Goal: Task Accomplishment & Management: Use online tool/utility

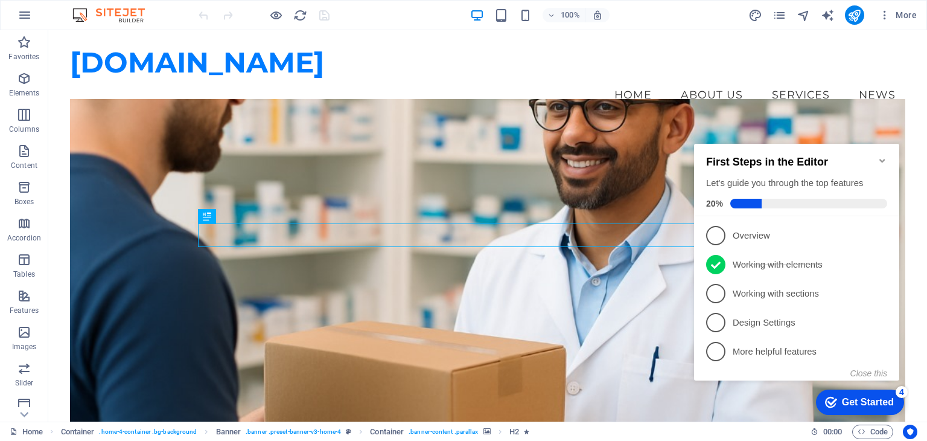
click at [864, 400] on div "Get Started" at bounding box center [868, 402] width 52 height 11
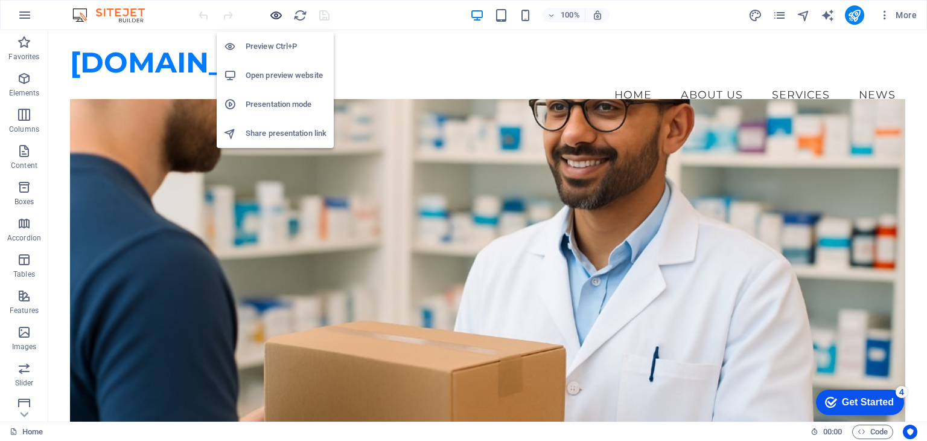
click at [273, 15] on icon "button" at bounding box center [276, 15] width 14 height 14
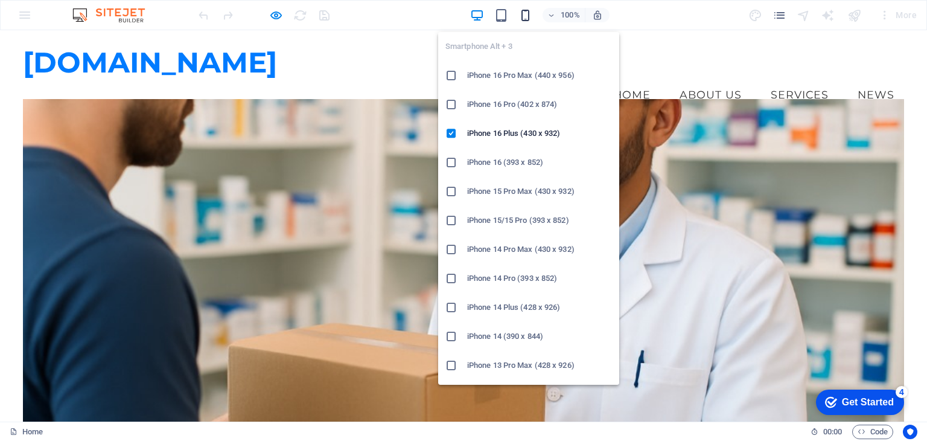
click at [530, 15] on icon "button" at bounding box center [526, 15] width 14 height 14
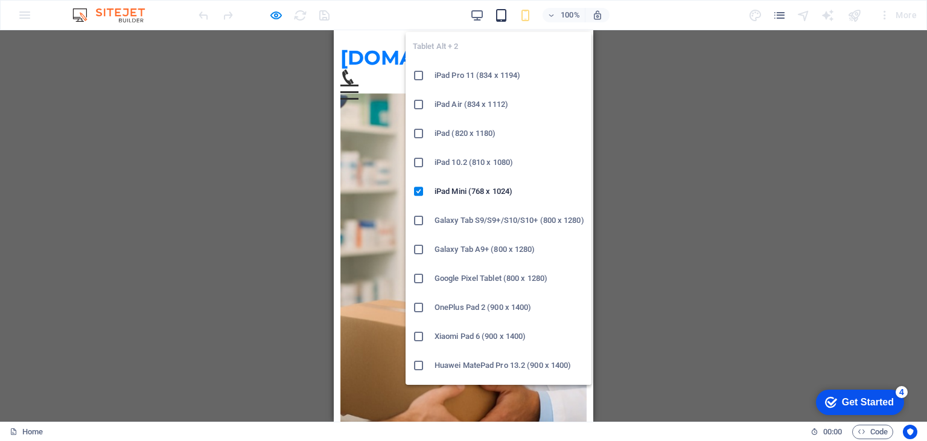
click at [505, 16] on icon "button" at bounding box center [501, 15] width 14 height 14
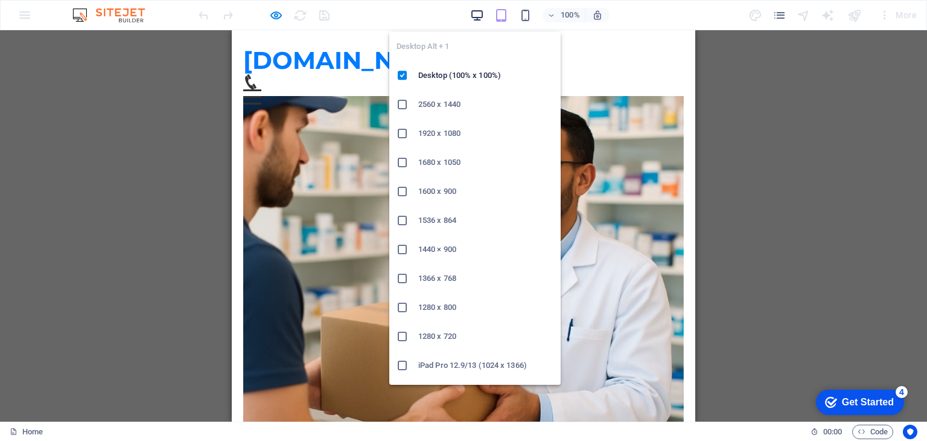
click at [476, 11] on icon "button" at bounding box center [477, 15] width 14 height 14
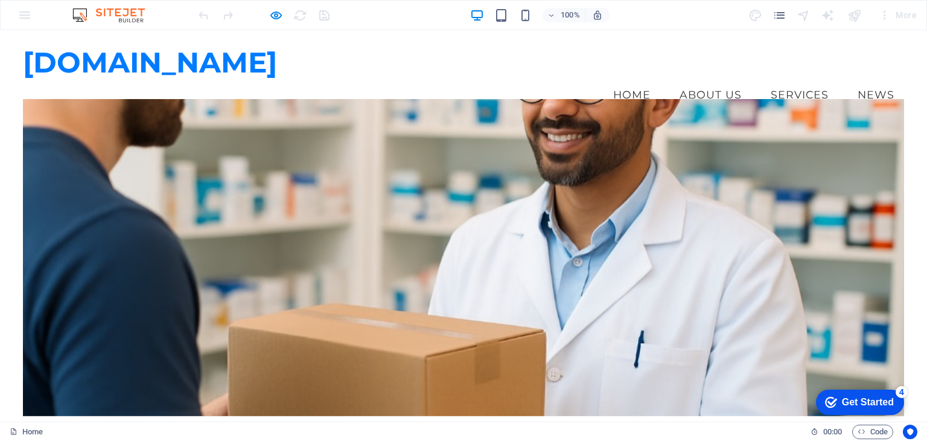
click at [794, 80] on link "Services" at bounding box center [799, 95] width 77 height 30
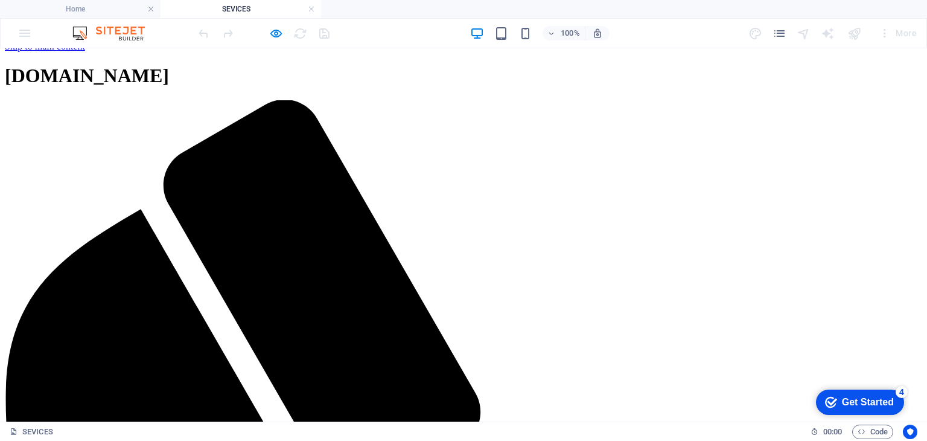
scroll to position [16, 0]
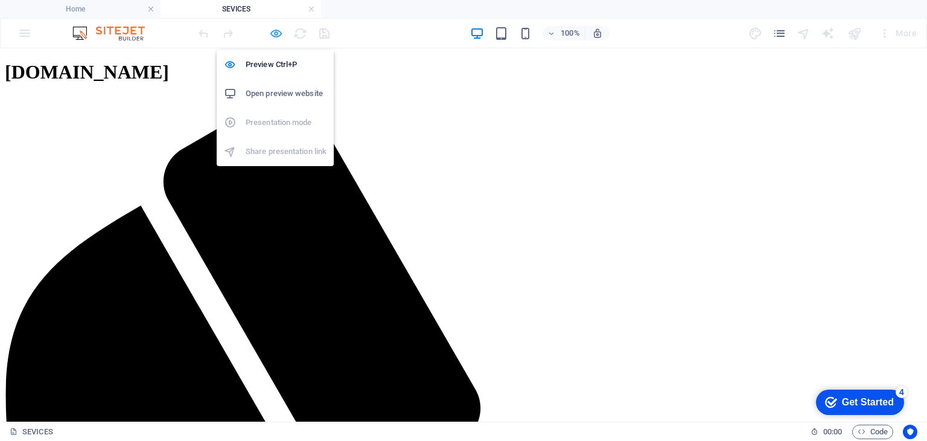
click at [274, 30] on icon "button" at bounding box center [276, 34] width 14 height 14
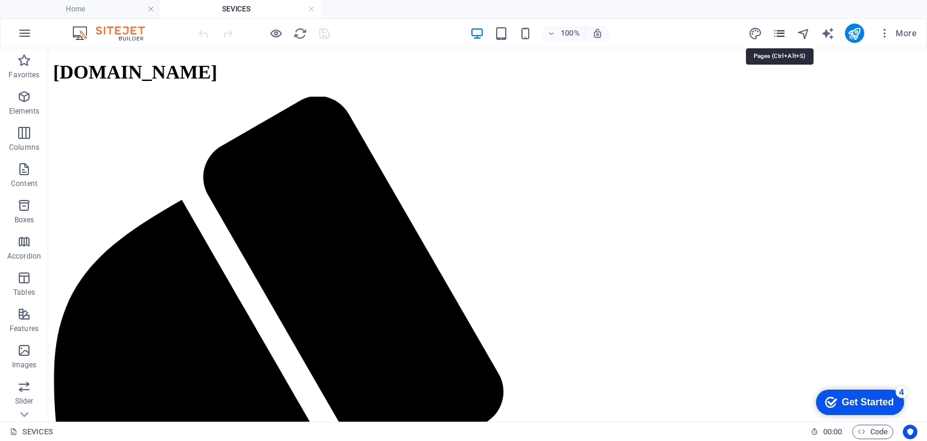
click at [781, 34] on icon "pages" at bounding box center [780, 34] width 14 height 14
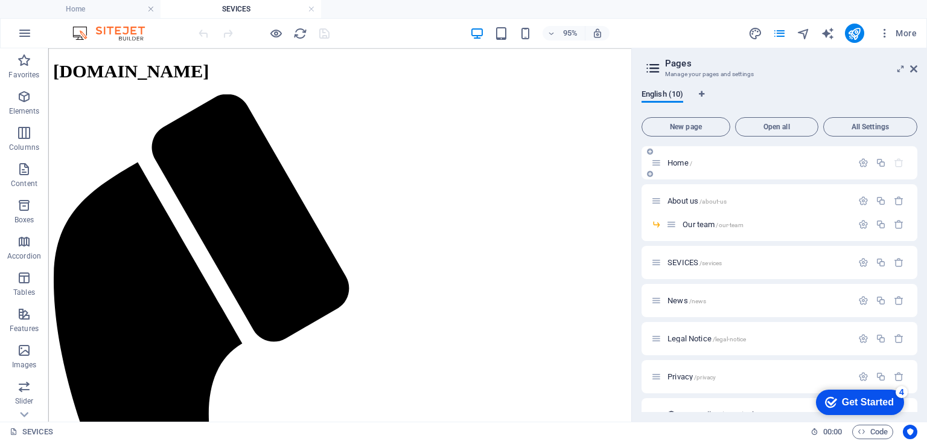
click at [683, 159] on span "Home /" at bounding box center [680, 162] width 25 height 9
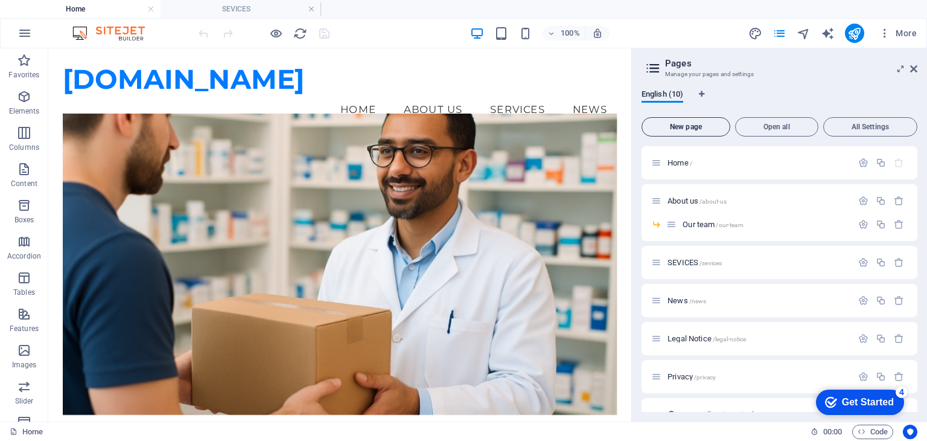
scroll to position [0, 0]
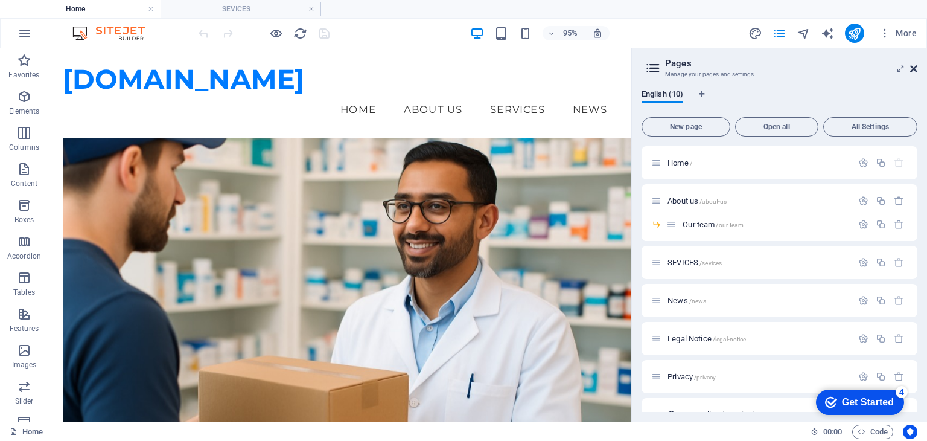
click at [913, 67] on icon at bounding box center [913, 69] width 7 height 10
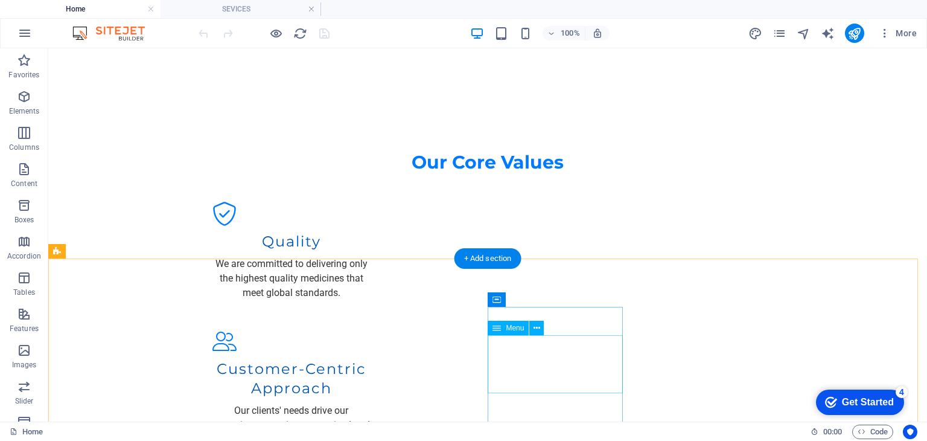
scroll to position [1221, 0]
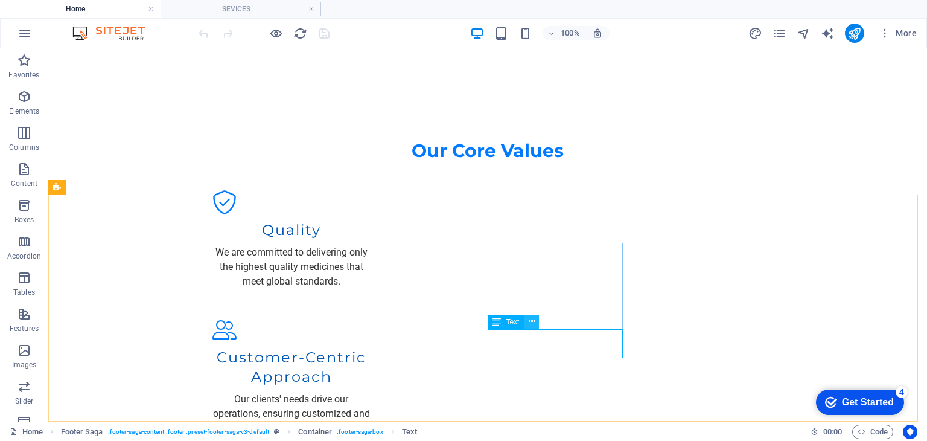
click at [531, 322] on icon at bounding box center [532, 321] width 7 height 13
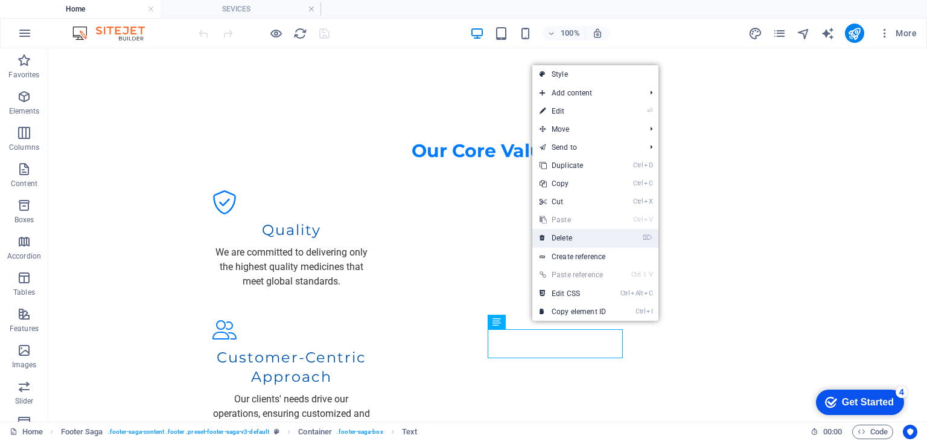
click at [577, 243] on link "⌦ Delete" at bounding box center [572, 238] width 81 height 18
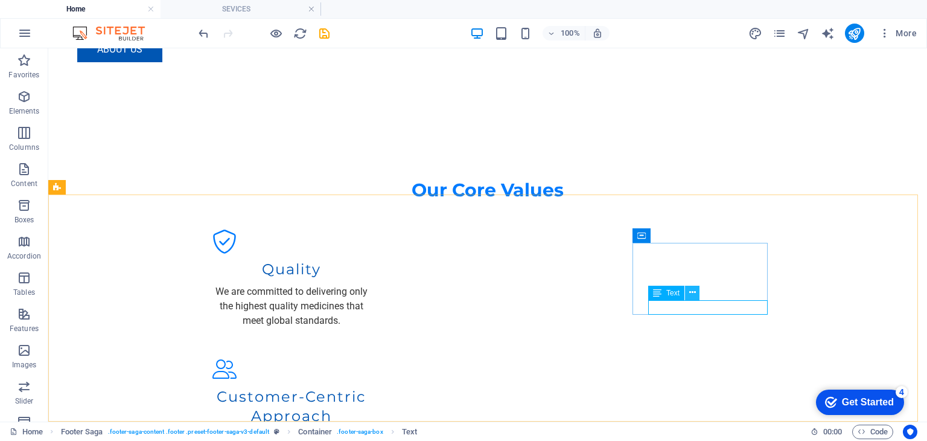
click at [691, 296] on icon at bounding box center [692, 292] width 7 height 13
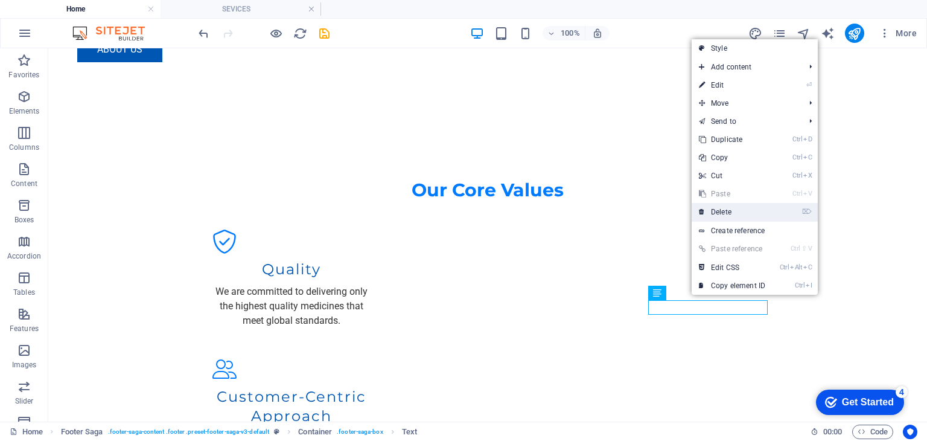
click at [724, 206] on link "⌦ Delete" at bounding box center [732, 212] width 81 height 18
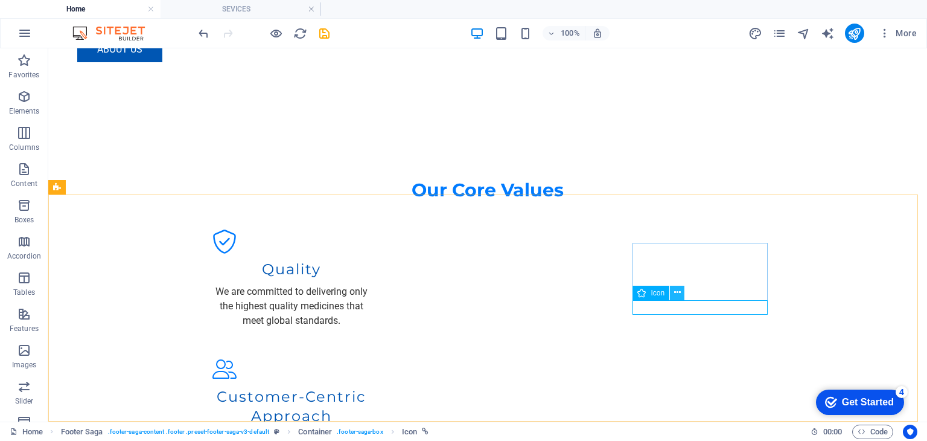
click at [678, 290] on icon at bounding box center [677, 292] width 7 height 13
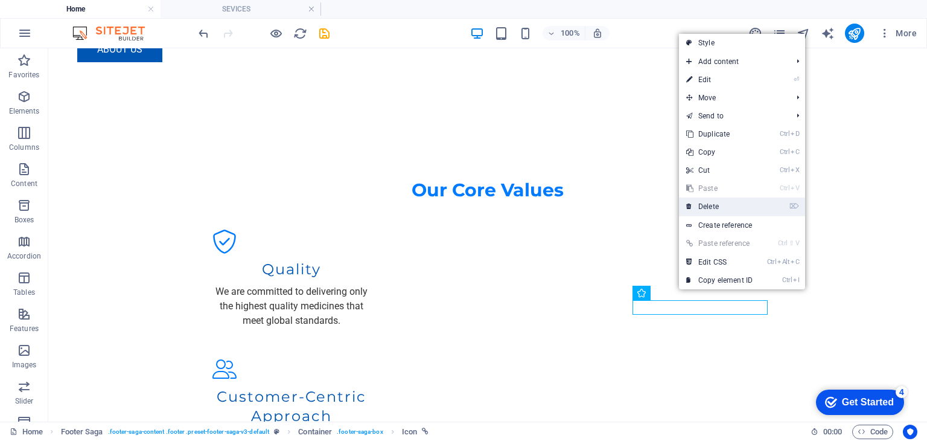
click at [705, 208] on link "⌦ Delete" at bounding box center [719, 206] width 81 height 18
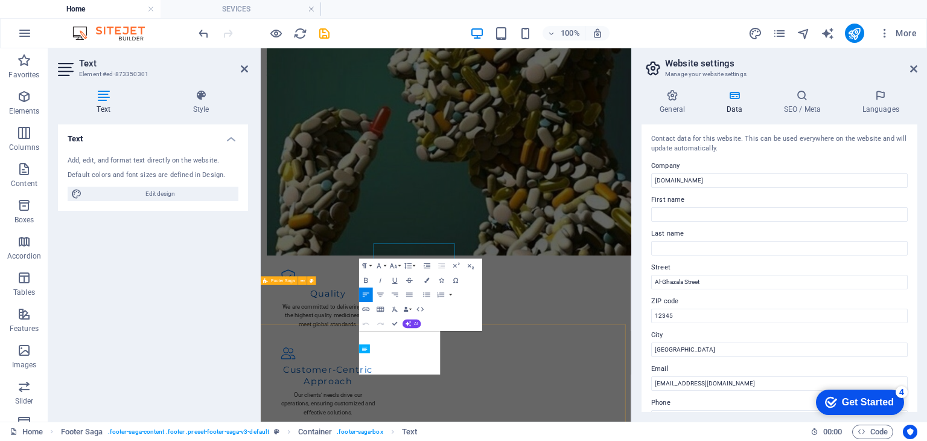
scroll to position [1183, 0]
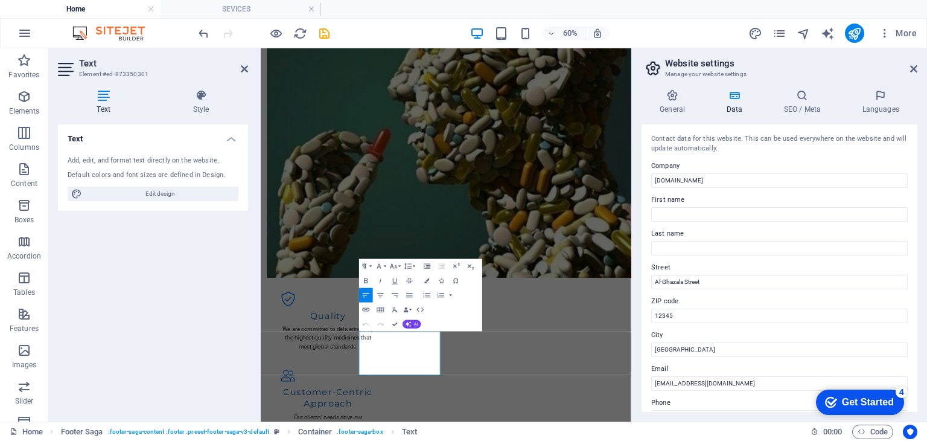
click at [922, 69] on aside "Website settings Manage your website settings General Data SEO / Meta Languages…" at bounding box center [779, 234] width 296 height 373
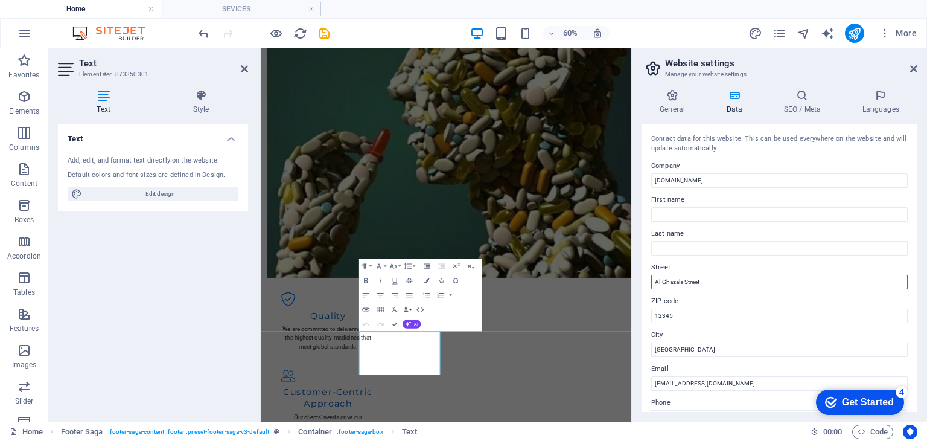
drag, startPoint x: 711, startPoint y: 283, endPoint x: 662, endPoint y: 287, distance: 49.7
click at [662, 287] on input "Al-Ghazala Street" at bounding box center [779, 282] width 257 height 14
type input "Al-[GEOGRAPHIC_DATA]"
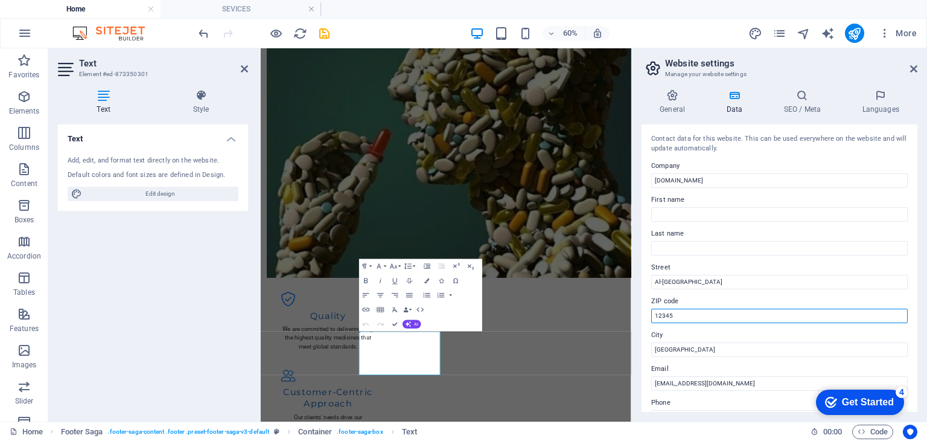
click at [701, 318] on input "12345" at bounding box center [779, 315] width 257 height 14
drag, startPoint x: 700, startPoint y: 318, endPoint x: 651, endPoint y: 317, distance: 49.5
click at [651, 317] on input "12345" at bounding box center [779, 315] width 257 height 14
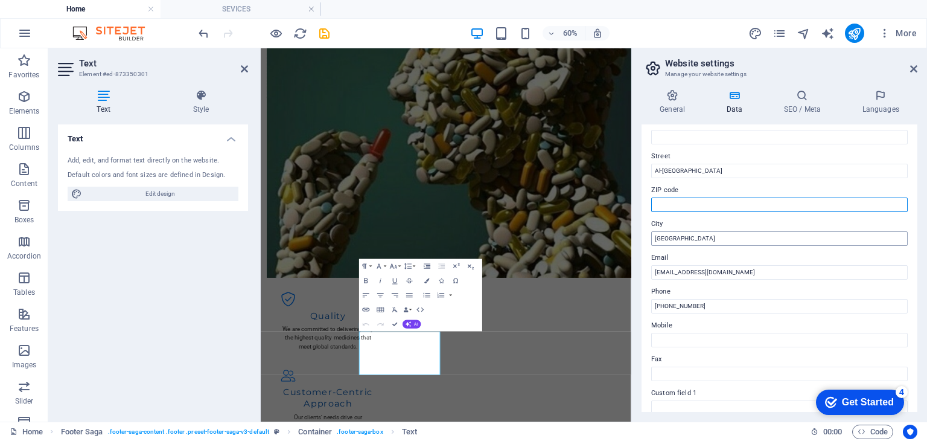
scroll to position [121, 0]
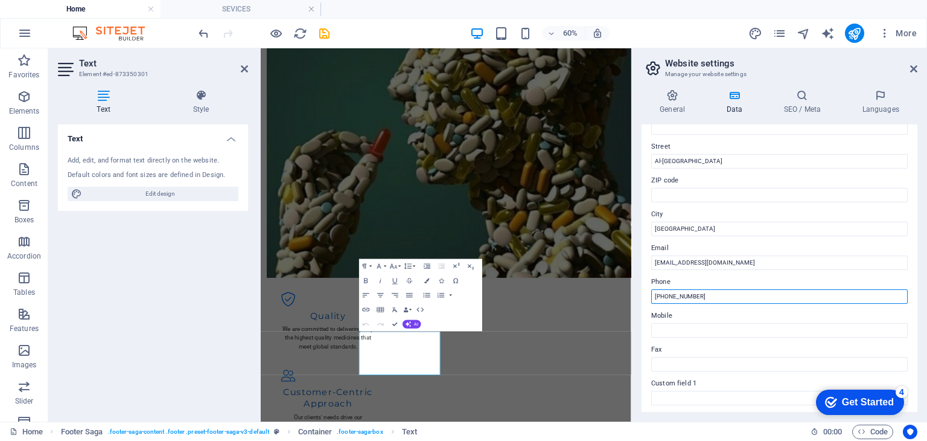
click at [707, 298] on input "[PHONE_NUMBER]" at bounding box center [779, 296] width 257 height 14
drag, startPoint x: 703, startPoint y: 295, endPoint x: 654, endPoint y: 296, distance: 48.9
click at [654, 296] on input "[PHONE_NUMBER]" at bounding box center [779, 296] width 257 height 14
type input "[PHONE_NUMBER]"
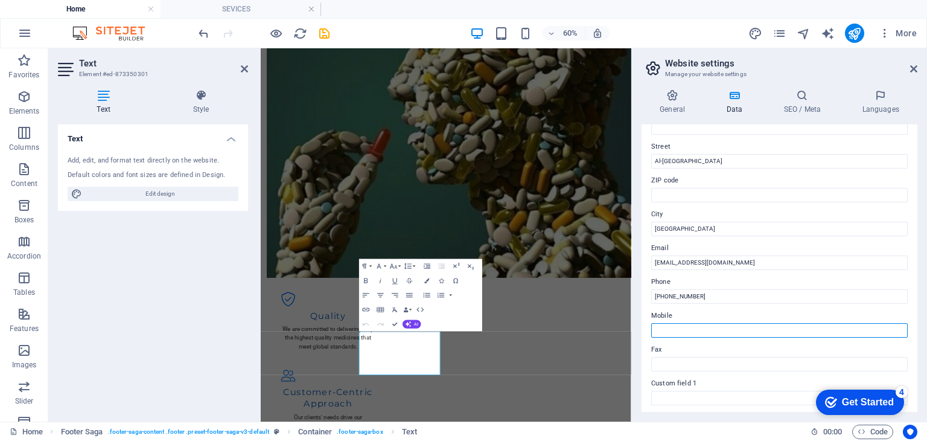
paste input "[PHONE_NUMBER]"
type input "[PHONE_NUMBER]"
click at [729, 308] on label "Mobile" at bounding box center [779, 315] width 257 height 14
click at [729, 323] on input "[PHONE_NUMBER]" at bounding box center [779, 330] width 257 height 14
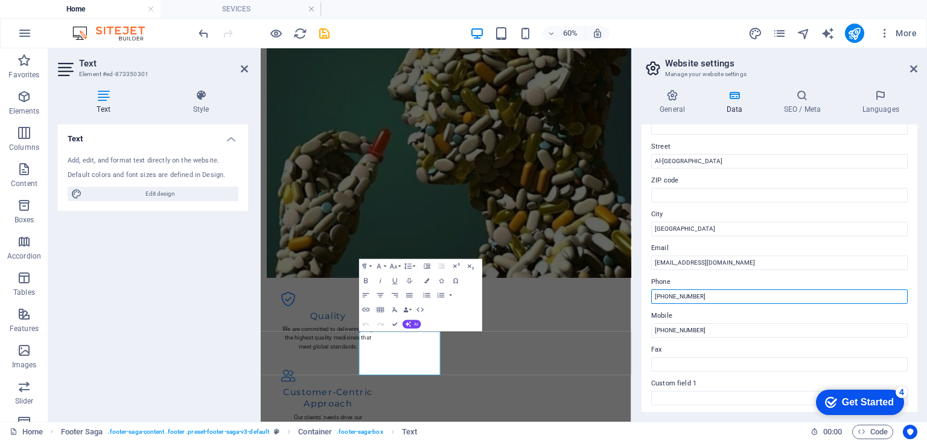
drag, startPoint x: 713, startPoint y: 302, endPoint x: 654, endPoint y: 298, distance: 58.7
click at [654, 298] on input "[PHONE_NUMBER]" at bounding box center [779, 296] width 257 height 14
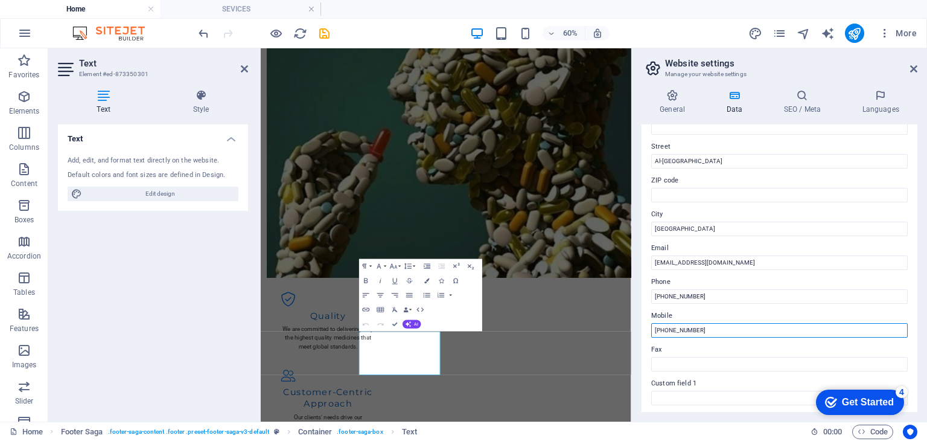
click at [727, 327] on input "[PHONE_NUMBER]" at bounding box center [779, 330] width 257 height 14
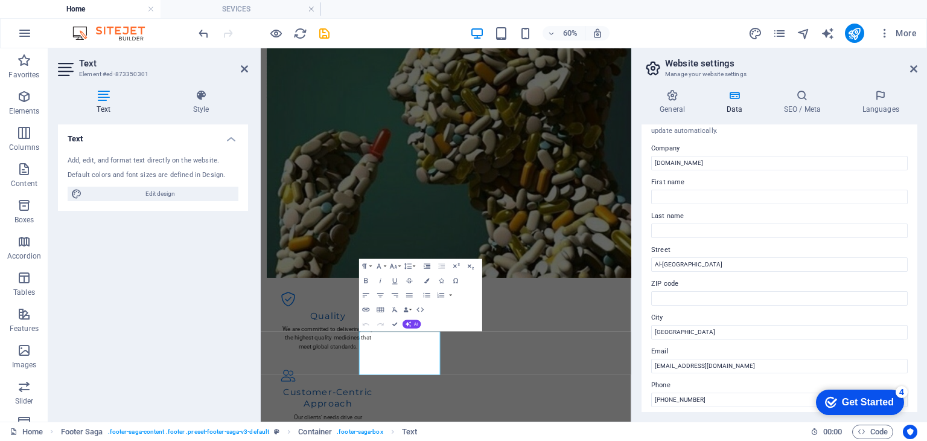
scroll to position [0, 0]
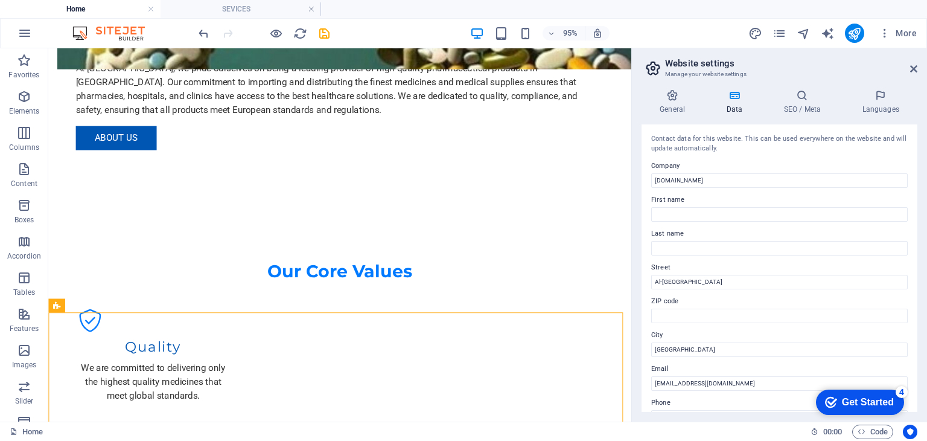
scroll to position [1218, 0]
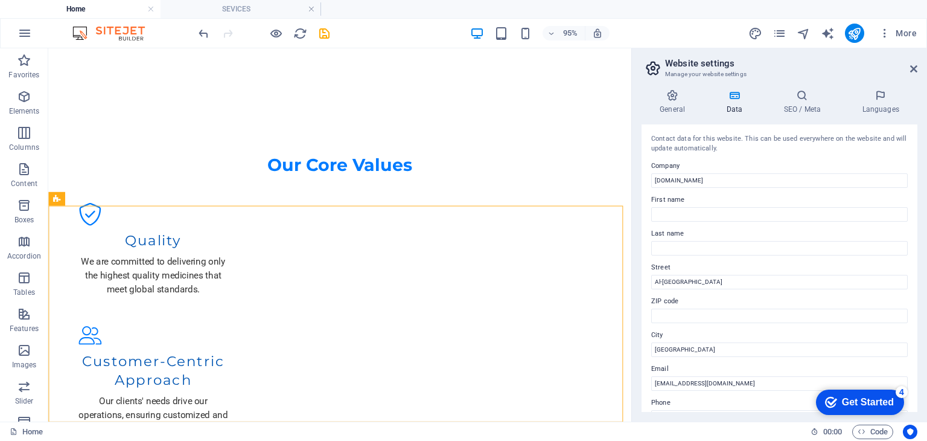
click at [916, 63] on h2 "Website settings" at bounding box center [791, 63] width 252 height 11
drag, startPoint x: 916, startPoint y: 66, endPoint x: 867, endPoint y: 18, distance: 68.7
click at [916, 66] on icon at bounding box center [913, 69] width 7 height 10
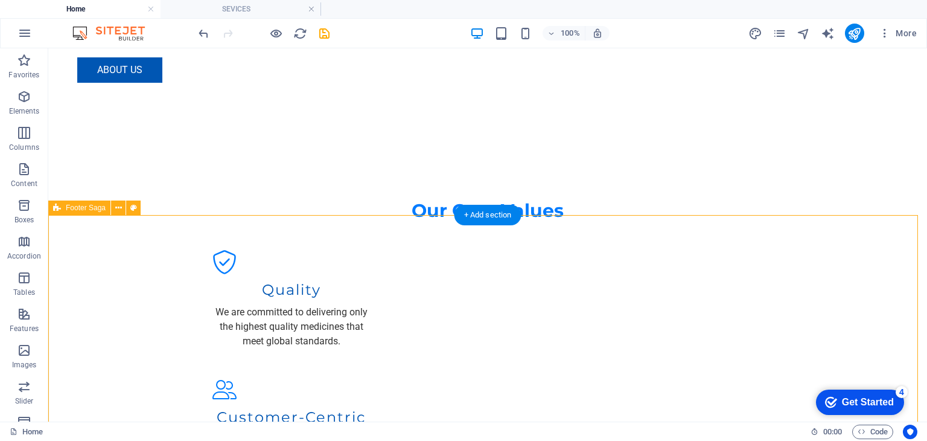
scroll to position [1221, 0]
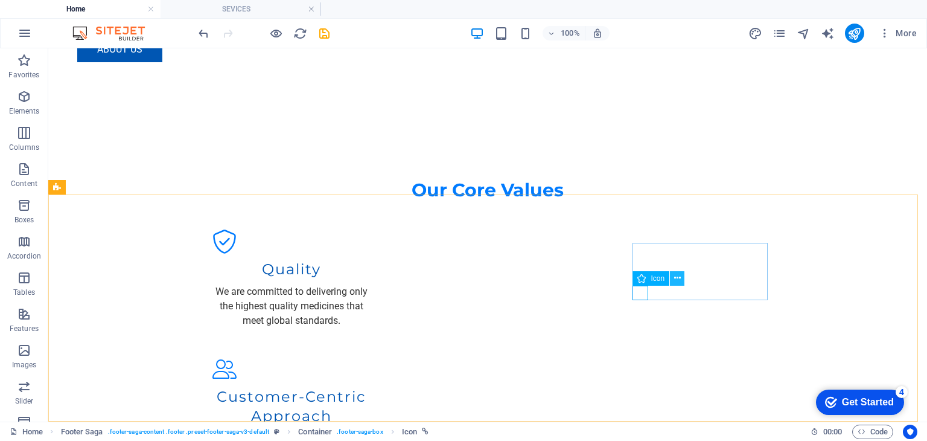
click at [676, 280] on icon at bounding box center [677, 278] width 7 height 13
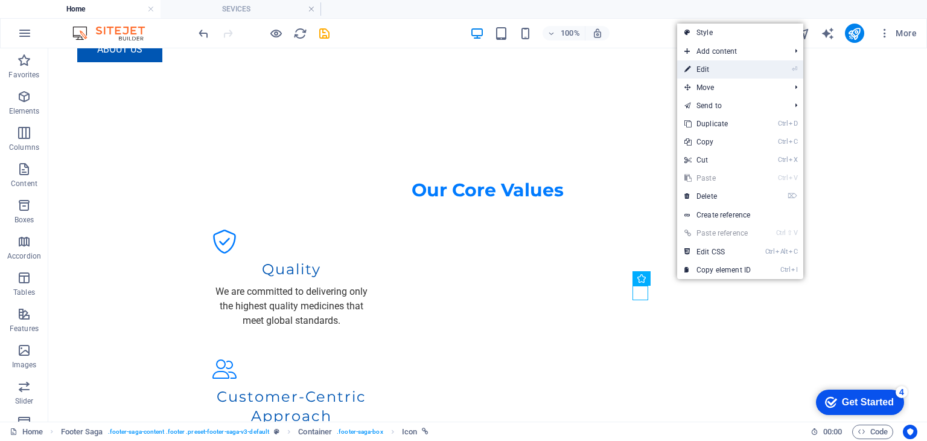
click at [729, 67] on link "⏎ Edit" at bounding box center [717, 69] width 81 height 18
select select "xMidYMid"
select select "px"
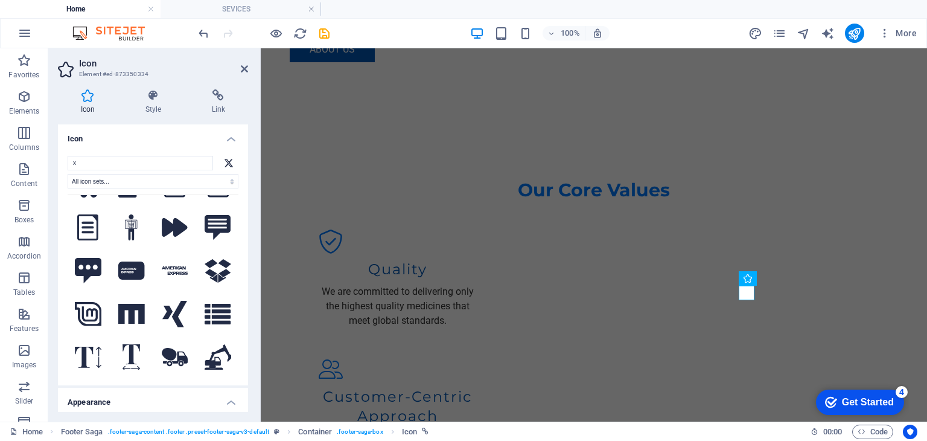
scroll to position [362, 0]
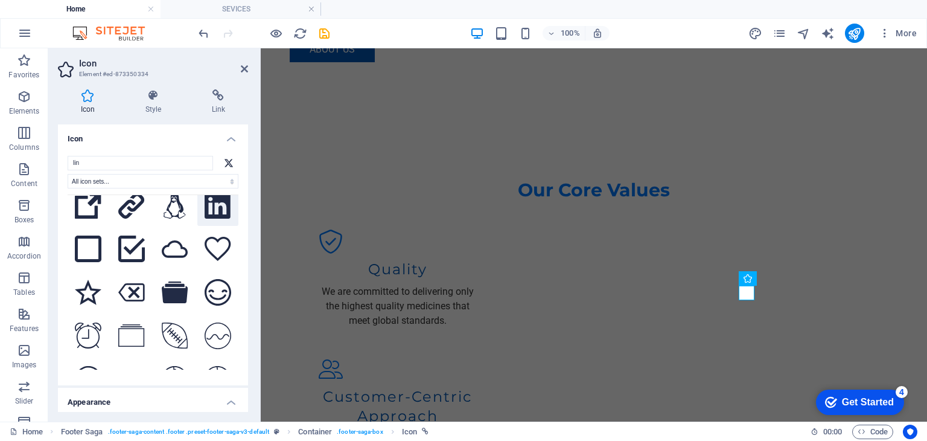
type input "lin"
click at [205, 196] on icon at bounding box center [218, 206] width 26 height 27
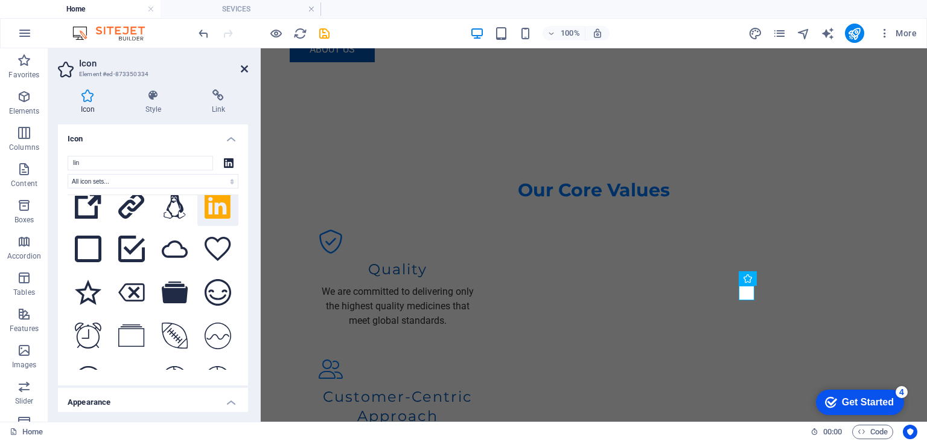
click at [243, 68] on icon at bounding box center [244, 69] width 7 height 10
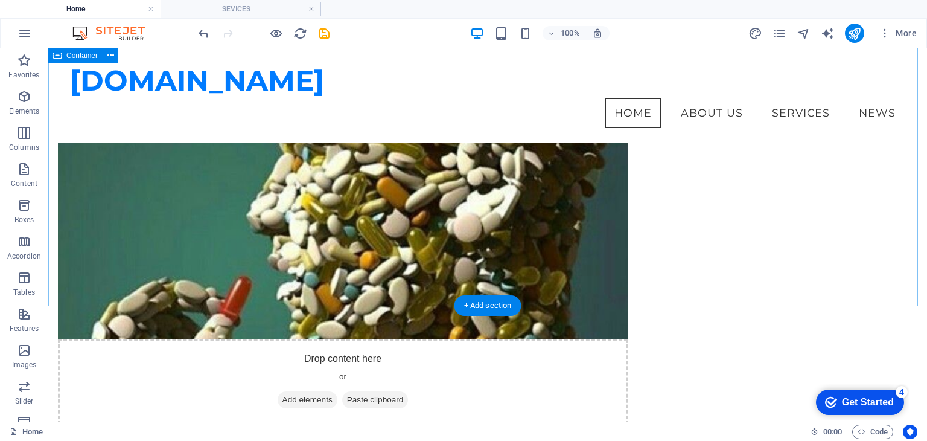
scroll to position [673, 0]
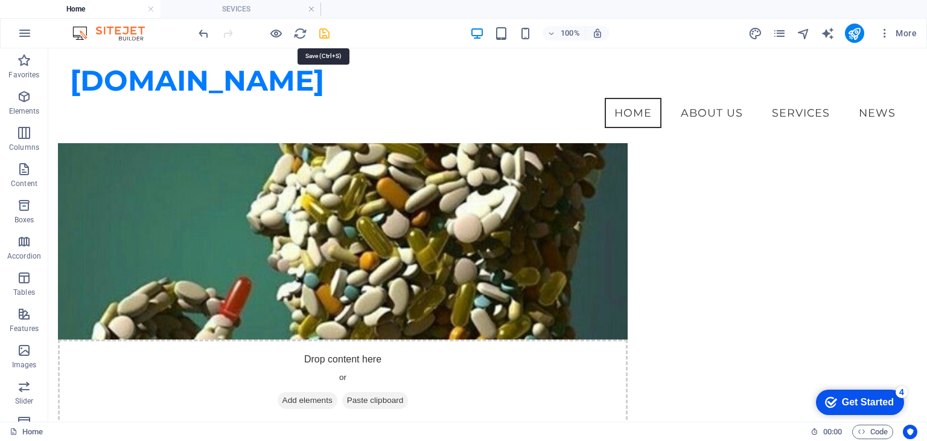
click at [328, 34] on icon "save" at bounding box center [325, 34] width 14 height 14
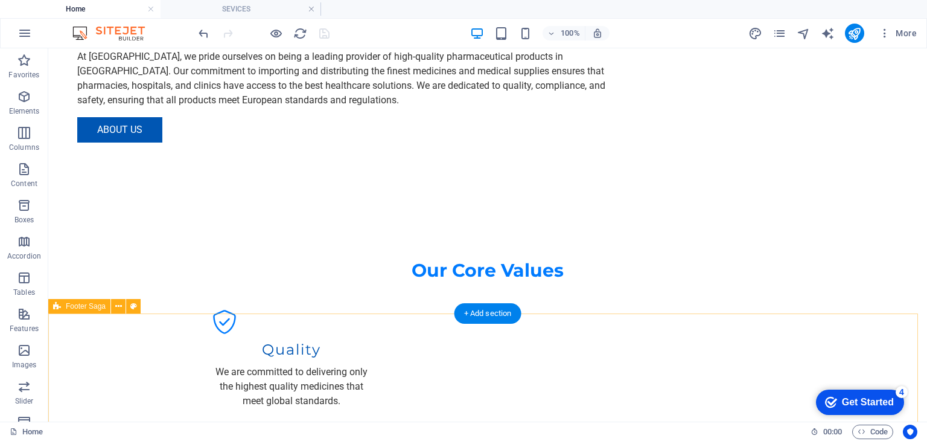
scroll to position [1161, 0]
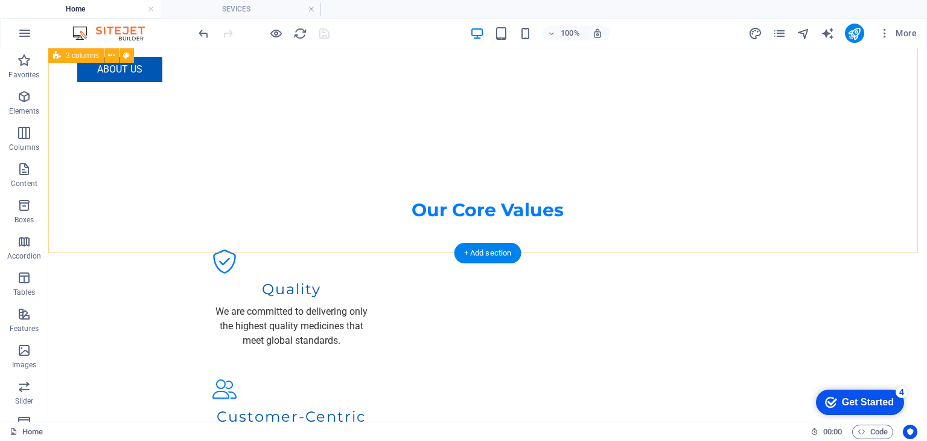
click at [113, 53] on icon at bounding box center [111, 56] width 7 height 13
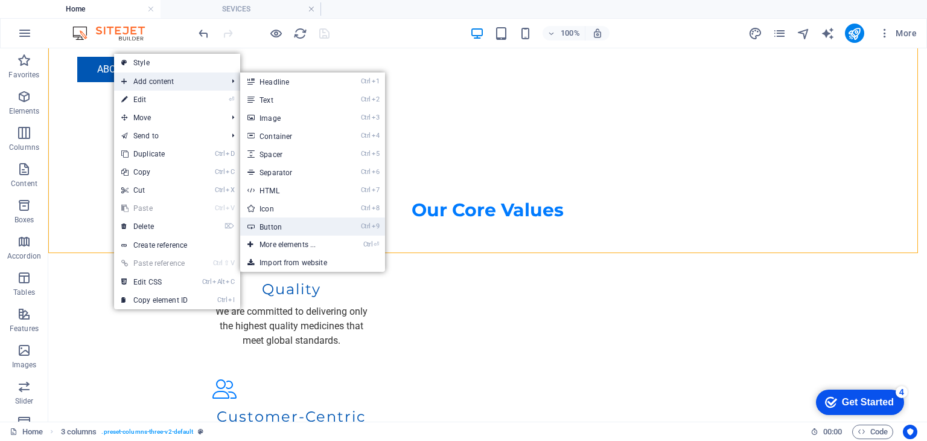
click at [304, 225] on link "Ctrl 9 Button" at bounding box center [290, 226] width 100 height 18
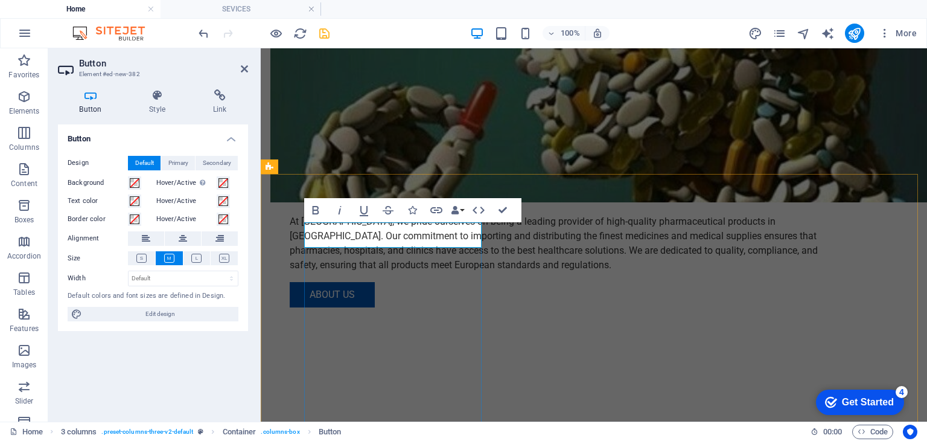
scroll to position [994, 0]
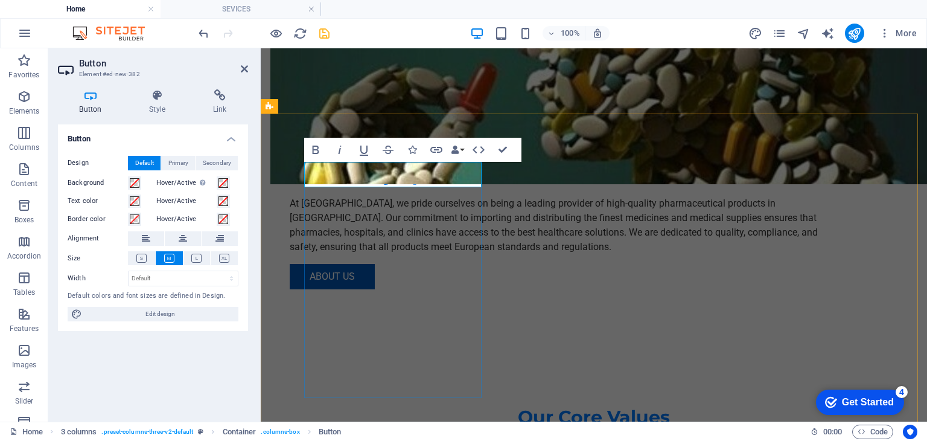
click at [219, 95] on icon at bounding box center [219, 95] width 57 height 12
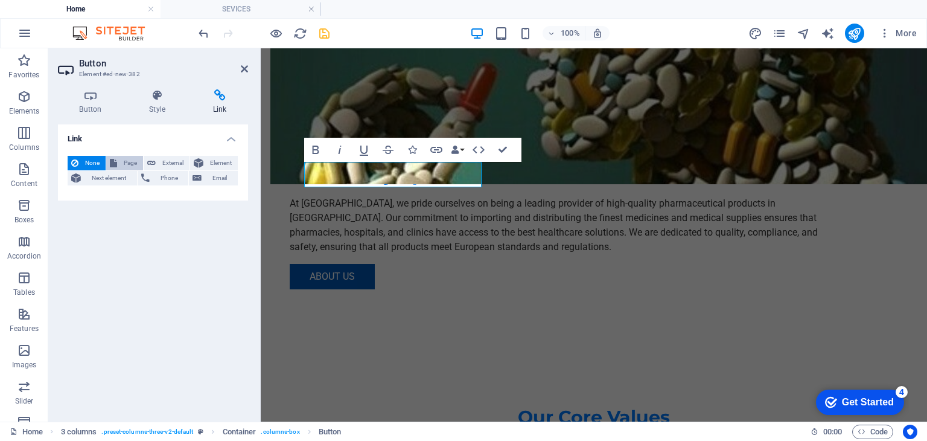
click at [130, 161] on span "Page" at bounding box center [130, 163] width 19 height 14
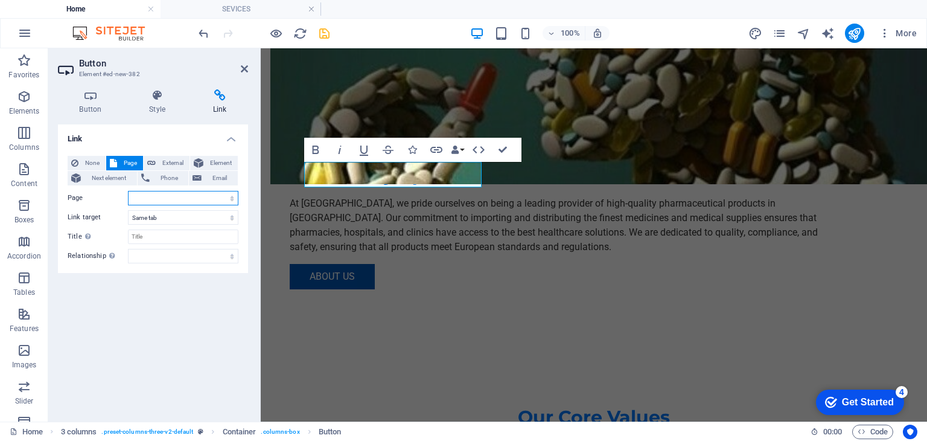
click at [229, 201] on select "Home About us -- Our team SEVICES News Legal Notice Privacy" at bounding box center [183, 198] width 110 height 14
select select "3"
click at [128, 191] on select "Home About us -- Our team SEVICES News Legal Notice Privacy" at bounding box center [183, 198] width 110 height 14
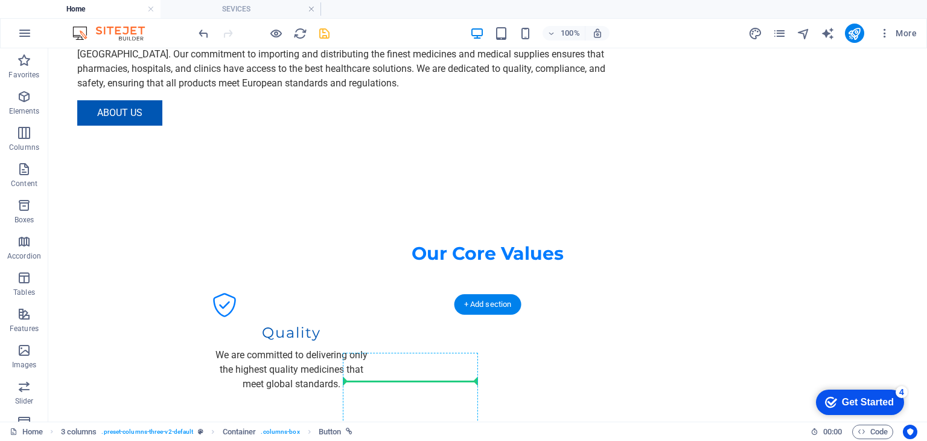
scroll to position [1171, 0]
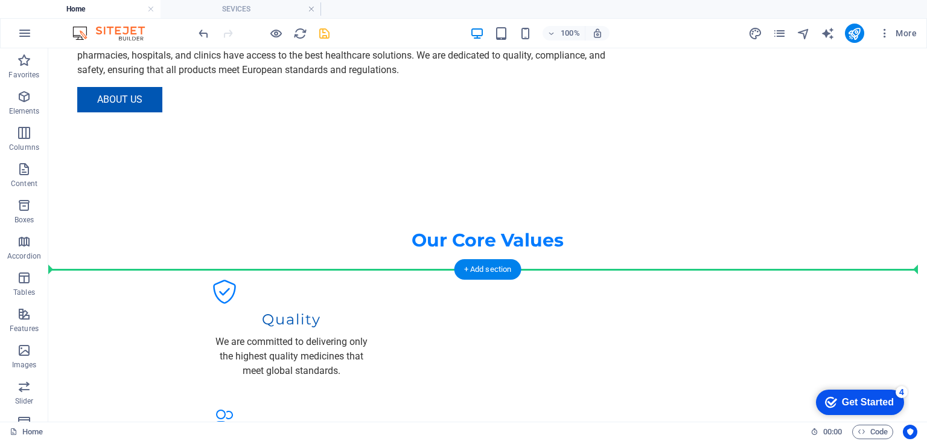
drag, startPoint x: 272, startPoint y: 176, endPoint x: 541, endPoint y: 291, distance: 292.3
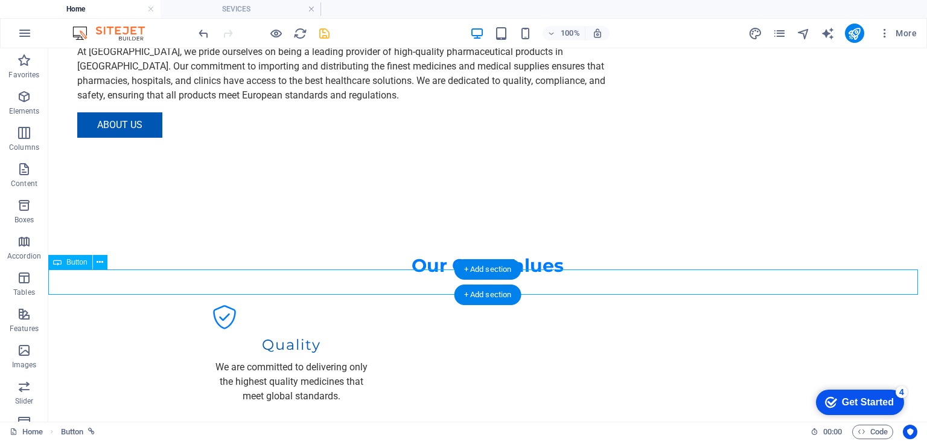
click at [97, 261] on icon at bounding box center [100, 262] width 7 height 13
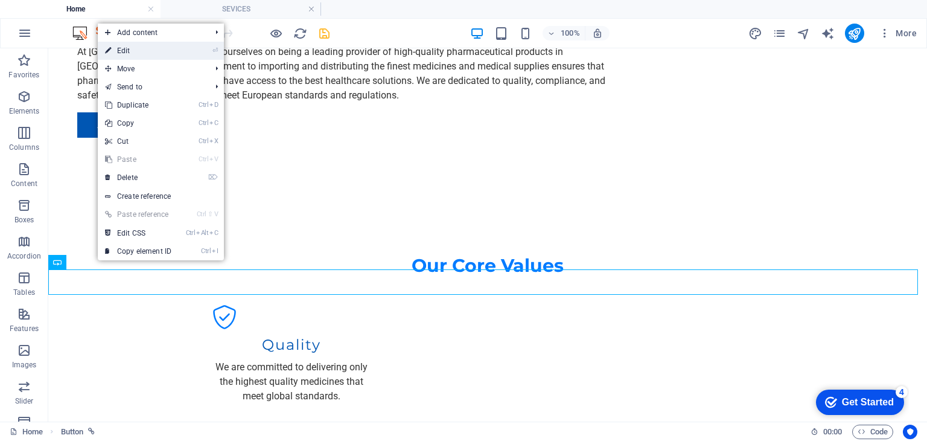
click at [154, 56] on link "⏎ Edit" at bounding box center [138, 51] width 81 height 18
select select "3"
select select
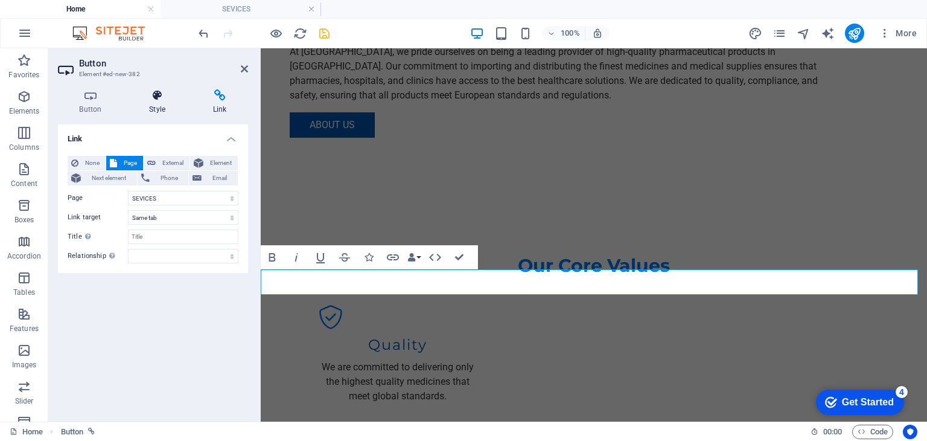
click at [153, 102] on h4 "Style" at bounding box center [160, 101] width 64 height 25
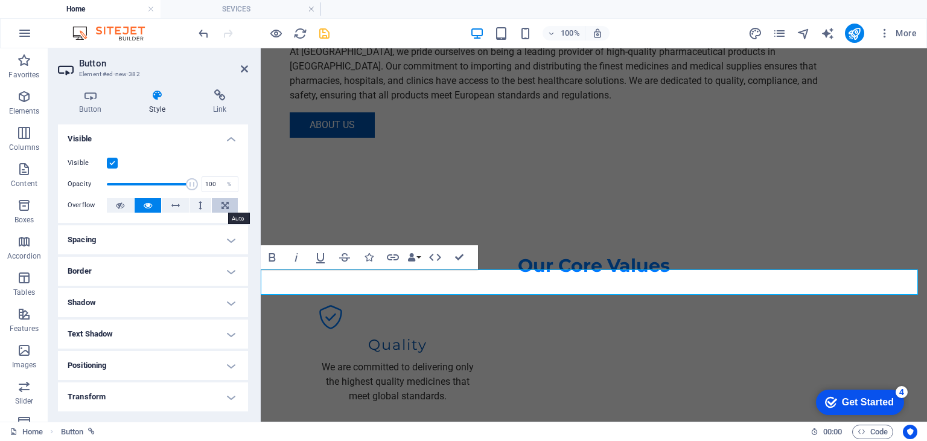
click at [226, 208] on icon at bounding box center [225, 205] width 7 height 14
click at [152, 208] on button at bounding box center [148, 205] width 27 height 14
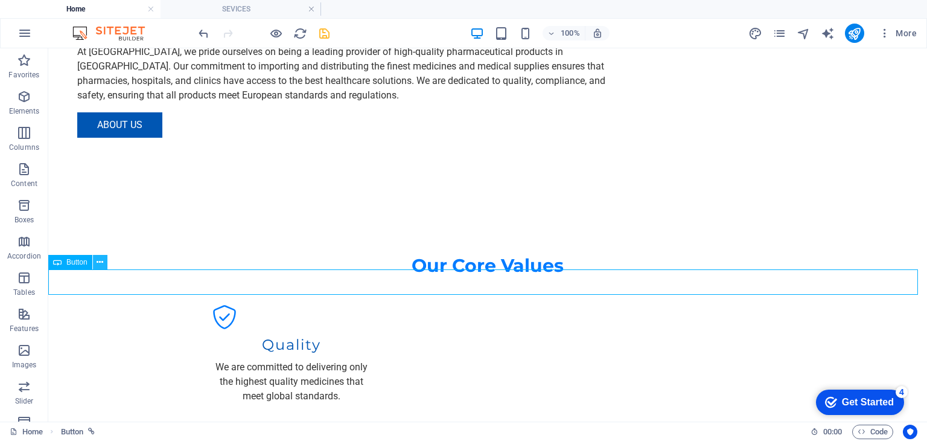
click at [101, 263] on icon at bounding box center [100, 262] width 7 height 13
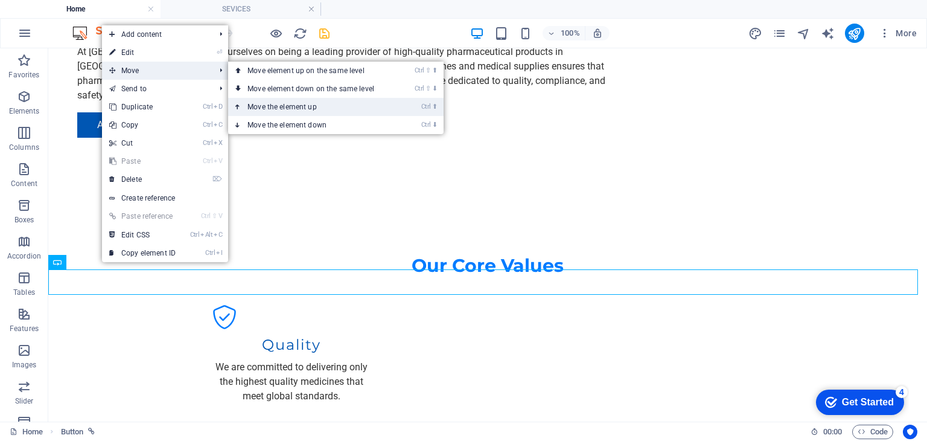
click at [325, 110] on link "Ctrl ⬆ Move the element up" at bounding box center [313, 107] width 170 height 18
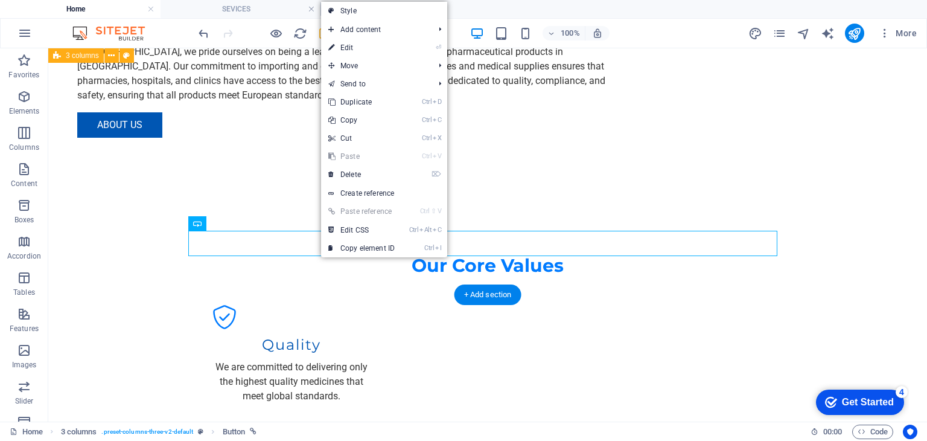
drag, startPoint x: 299, startPoint y: 265, endPoint x: 288, endPoint y: 262, distance: 11.9
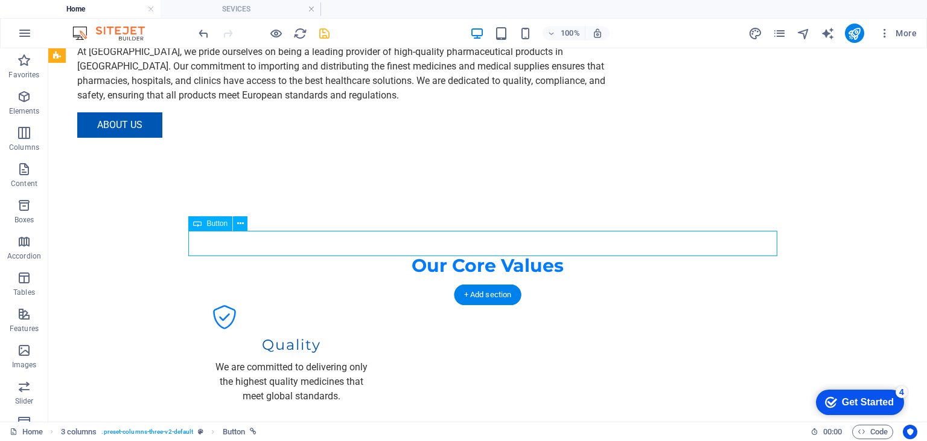
drag, startPoint x: 259, startPoint y: 245, endPoint x: 488, endPoint y: 243, distance: 228.8
drag, startPoint x: 196, startPoint y: 238, endPoint x: 484, endPoint y: 239, distance: 288.0
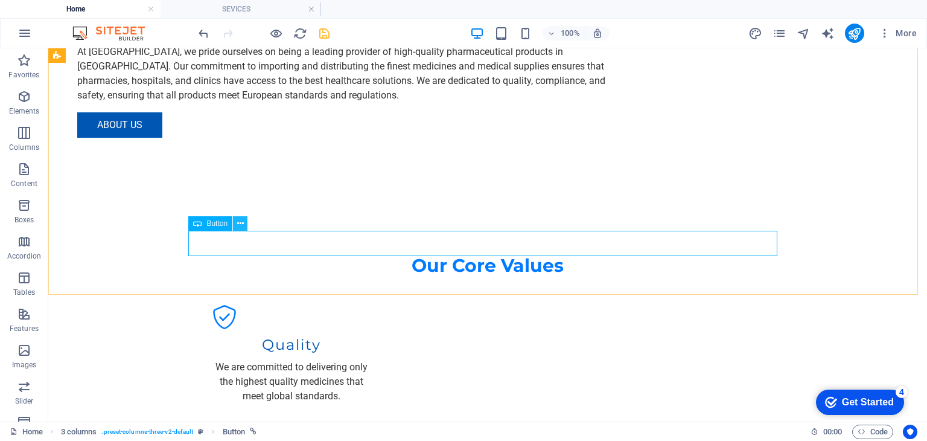
click at [240, 221] on icon at bounding box center [240, 223] width 7 height 13
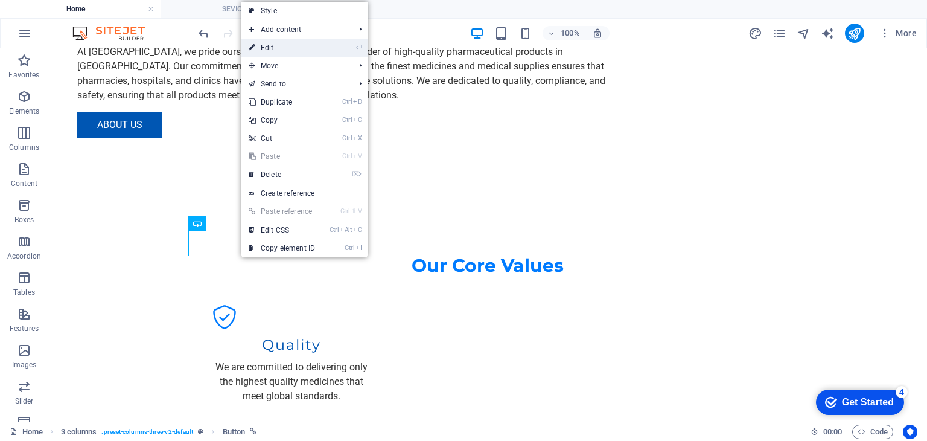
click at [290, 42] on link "⏎ Edit" at bounding box center [281, 48] width 81 height 18
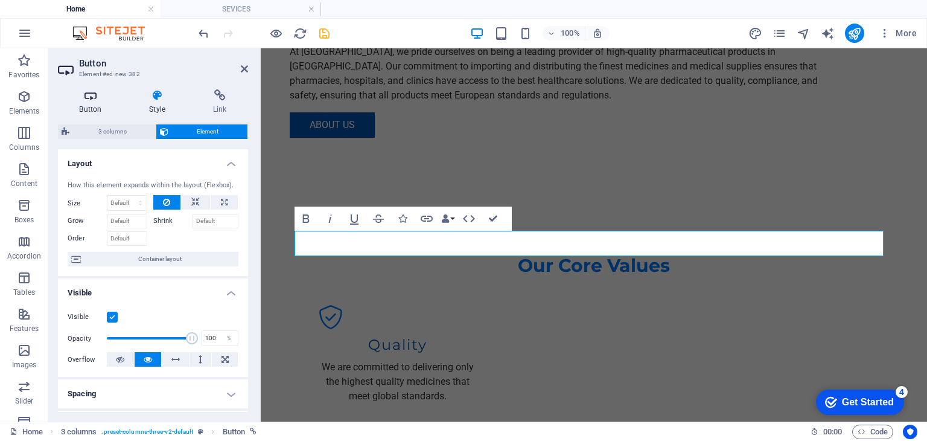
click at [97, 102] on h4 "Button" at bounding box center [93, 101] width 70 height 25
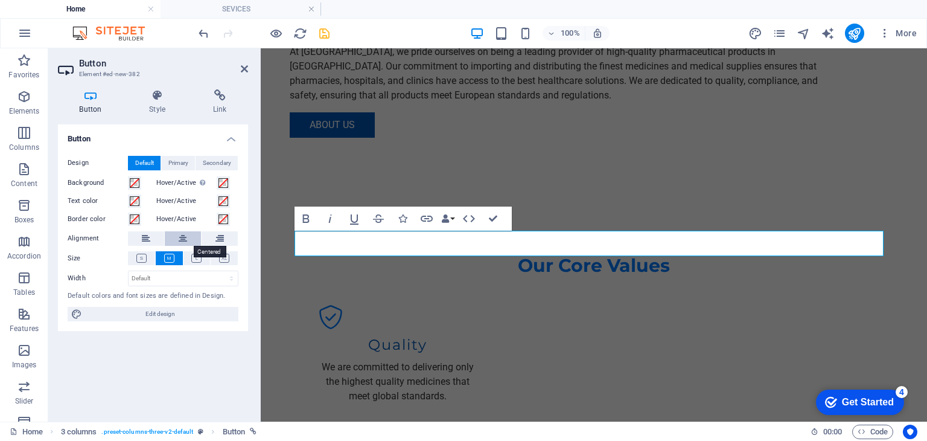
click at [182, 234] on icon at bounding box center [183, 238] width 8 height 14
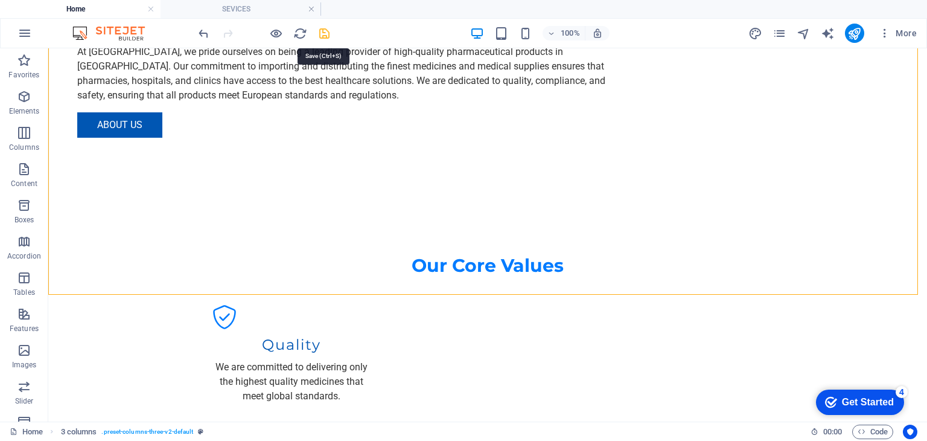
click at [324, 38] on icon "save" at bounding box center [325, 34] width 14 height 14
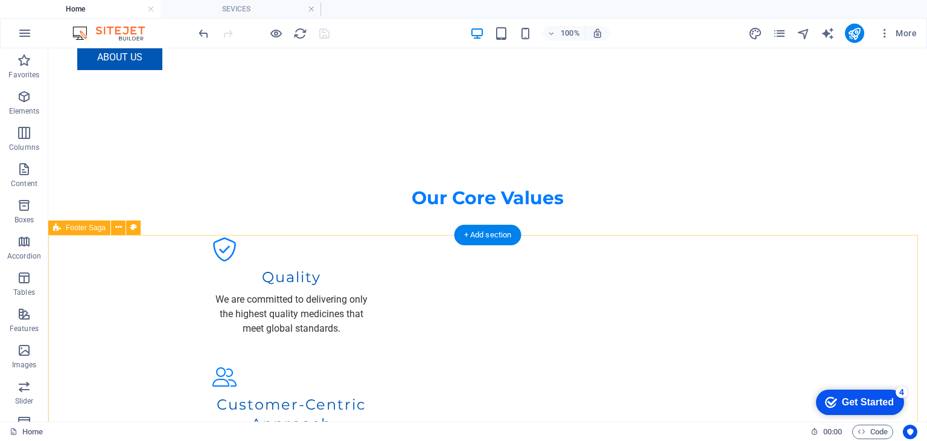
scroll to position [1246, 0]
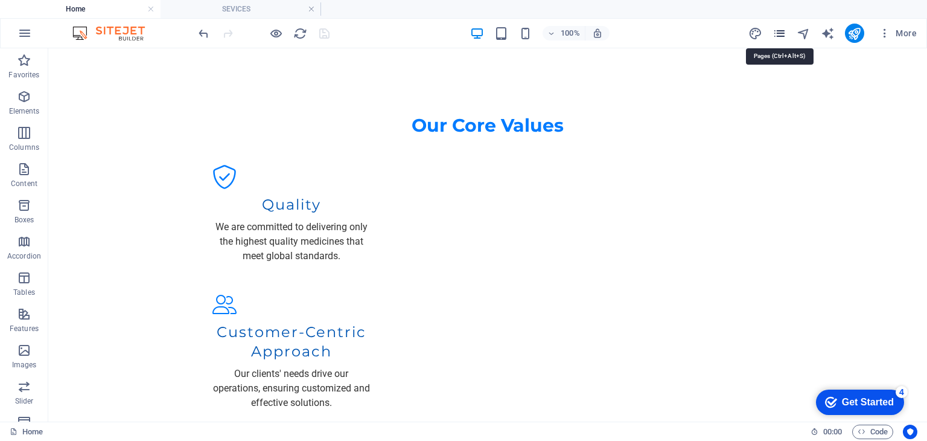
click at [779, 31] on icon "pages" at bounding box center [780, 34] width 14 height 14
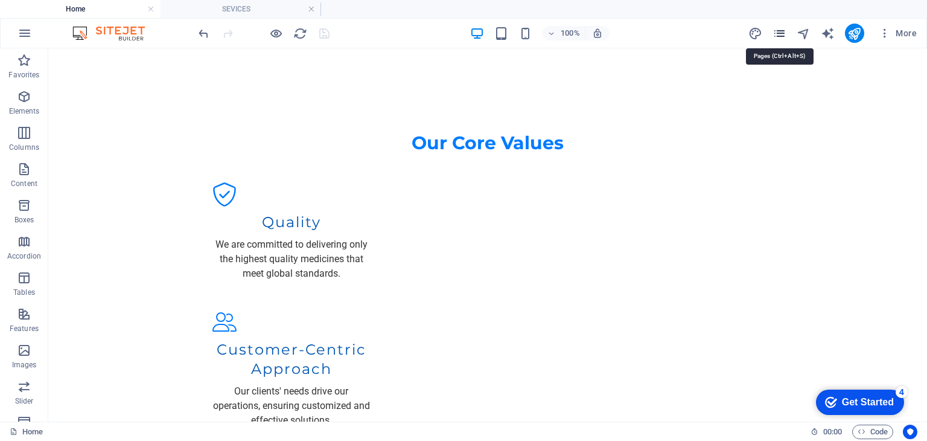
scroll to position [1243, 0]
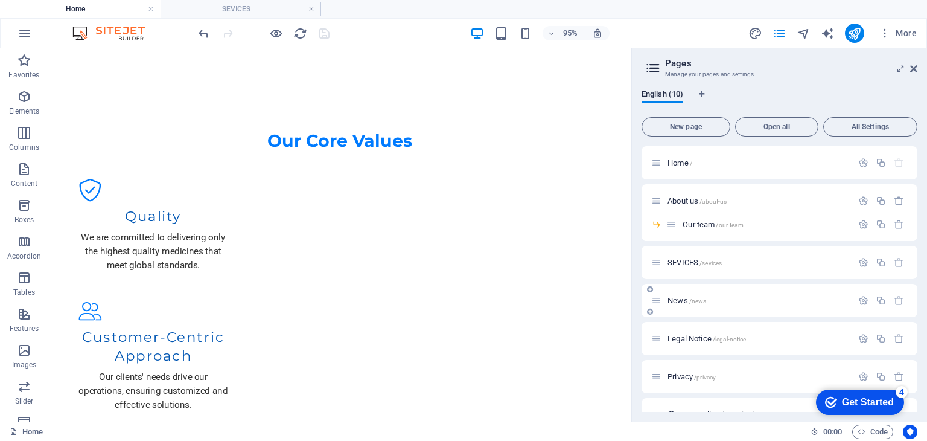
click at [703, 302] on span "/news" at bounding box center [698, 301] width 18 height 7
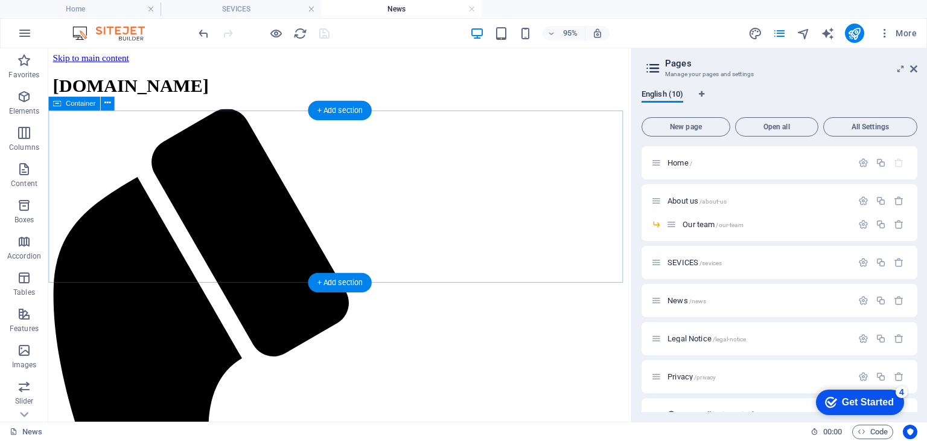
scroll to position [0, 0]
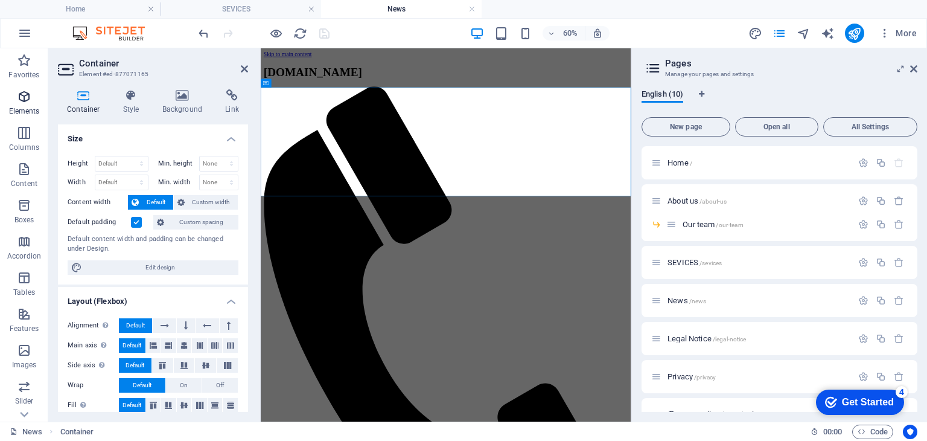
click at [34, 110] on p "Elements" at bounding box center [24, 111] width 31 height 10
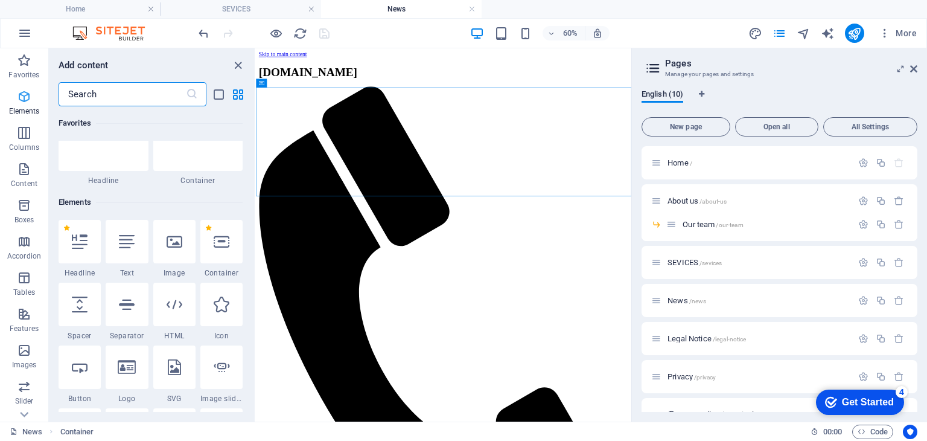
scroll to position [128, 0]
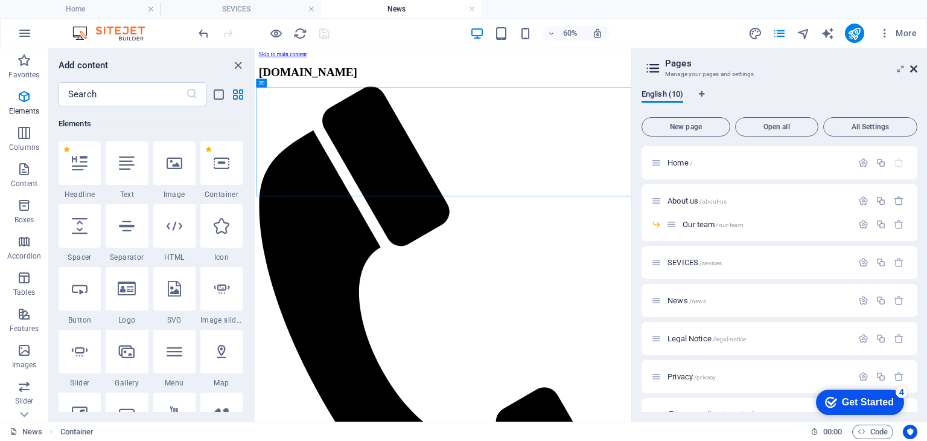
drag, startPoint x: 916, startPoint y: 72, endPoint x: 538, endPoint y: 46, distance: 378.7
click at [916, 72] on icon at bounding box center [913, 69] width 7 height 10
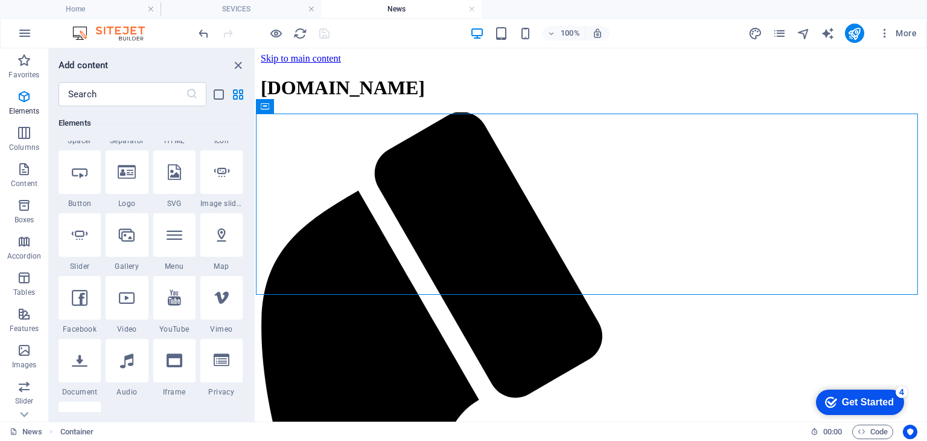
scroll to position [249, 0]
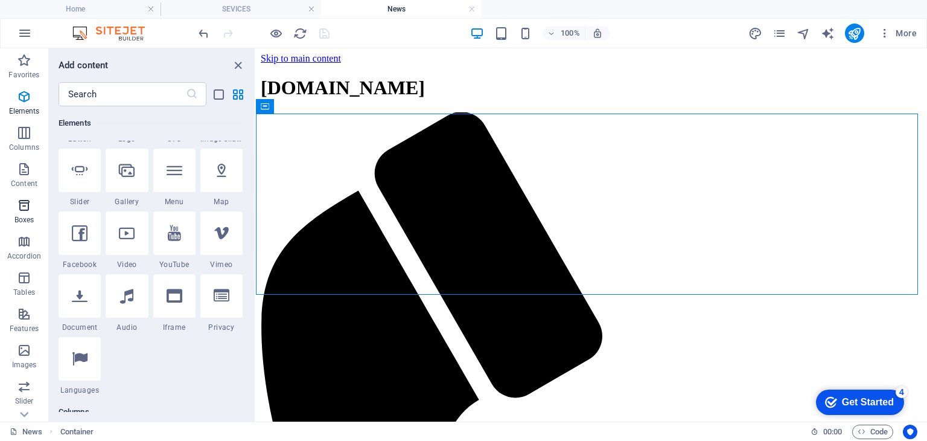
click at [21, 202] on icon "button" at bounding box center [24, 205] width 14 height 14
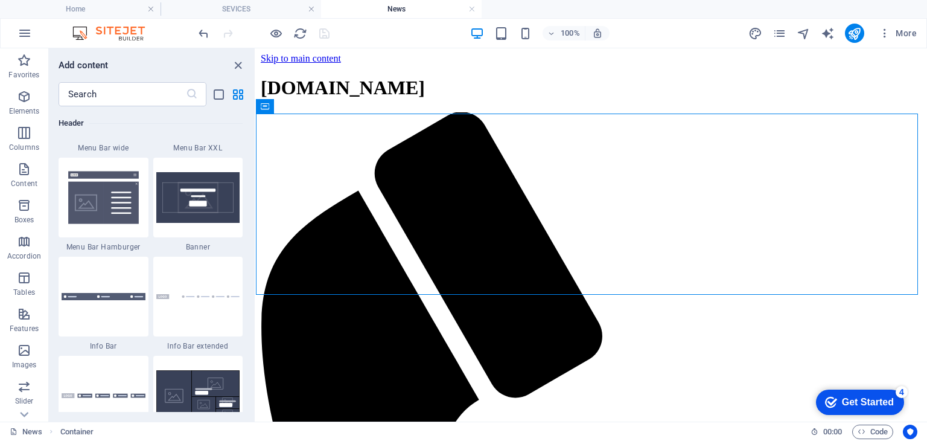
scroll to position [7676, 0]
